Goal: Task Accomplishment & Management: Use online tool/utility

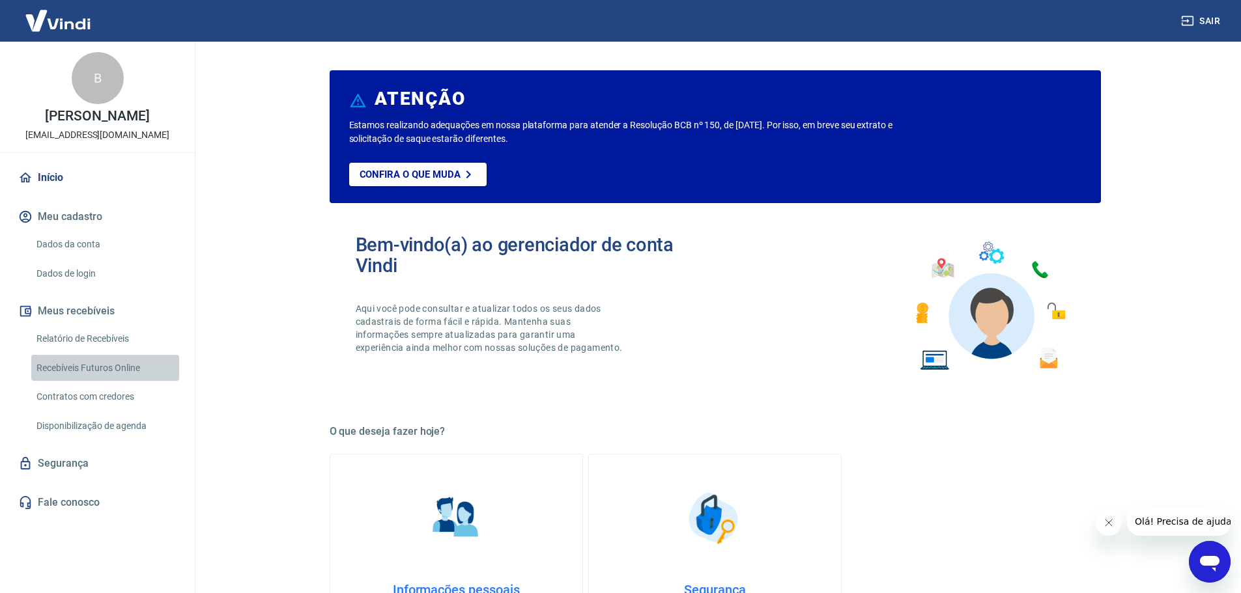
click at [81, 368] on link "Recebíveis Futuros Online" at bounding box center [105, 368] width 148 height 27
